Goal: Task Accomplishment & Management: Manage account settings

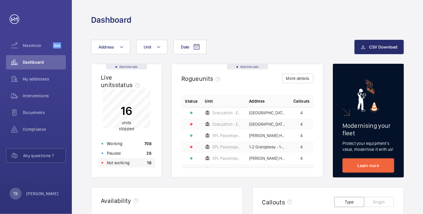
click at [129, 161] on div "Not working 16" at bounding box center [126, 163] width 57 height 10
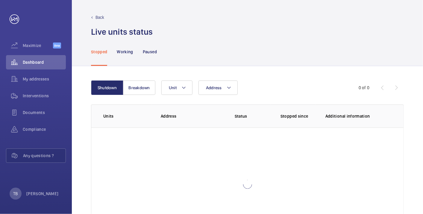
scroll to position [41, 0]
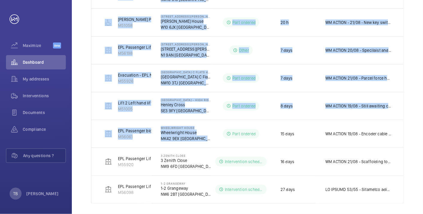
scroll to position [205, 0]
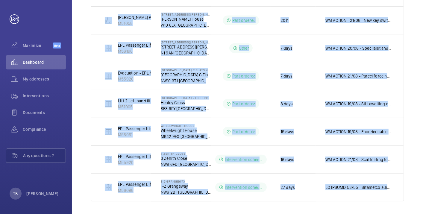
drag, startPoint x: 146, startPoint y: 103, endPoint x: 416, endPoint y: 174, distance: 278.9
click at [416, 174] on div "Shutdown Breakdown Address Unit 1 – 10 of 10 Units Address Status Stopped since…" at bounding box center [247, 38] width 351 height 354
copy tbody "MRL Pass Lift [PERSON_NAME] M59227 The Staging Post [PERSON_NAME][GEOGRAPHIC_DA…"
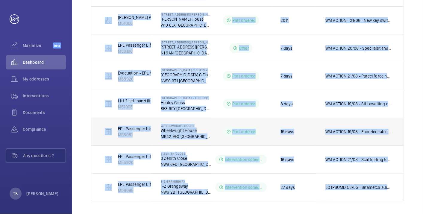
scroll to position [0, 0]
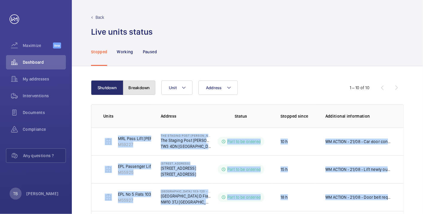
click at [145, 86] on button "Breakdown" at bounding box center [139, 87] width 32 height 14
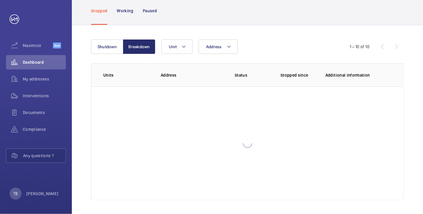
scroll to position [11, 0]
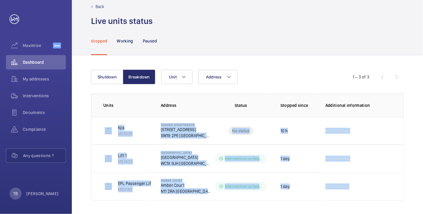
drag, startPoint x: 97, startPoint y: 126, endPoint x: 404, endPoint y: 205, distance: 317.7
click at [404, 205] on div "Shutdown Breakdown Address Unit 1 – 3 of 3 Units Address Status Stopped since A…" at bounding box center [247, 134] width 351 height 159
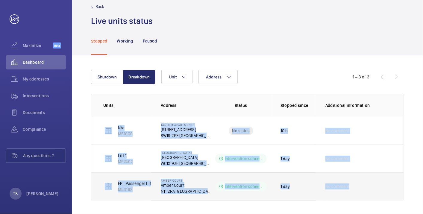
copy tbody "N/a M51009 Tandem Apartments [STREET_ADDRESS] No status 10 h No comment Lift 1 …"
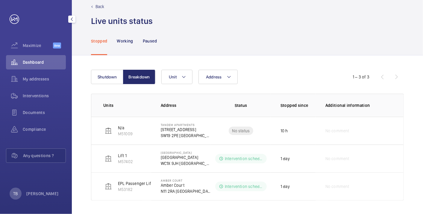
click at [34, 57] on div "Dashboard" at bounding box center [36, 62] width 60 height 14
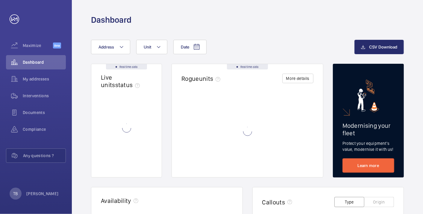
click at [170, 11] on div "Dashboard" at bounding box center [247, 12] width 351 height 25
